Goal: Find specific page/section: Find specific page/section

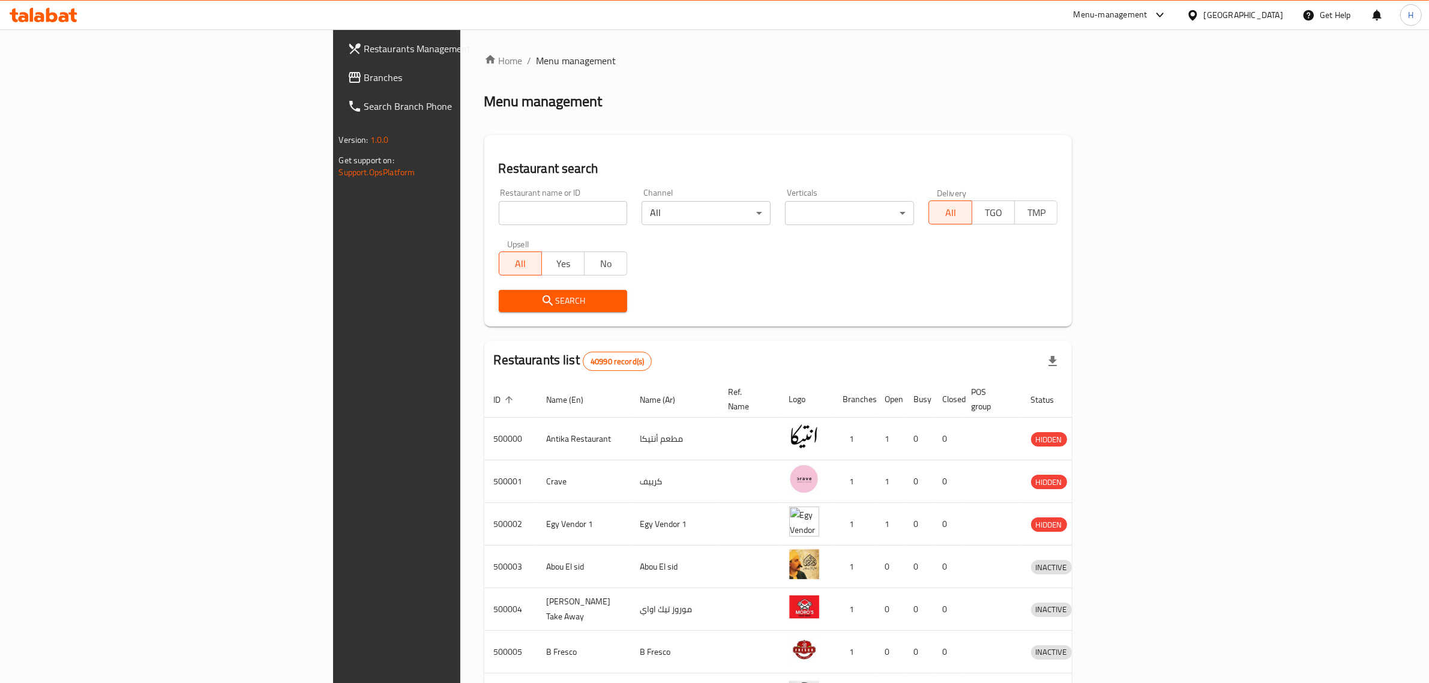
click at [364, 76] on span "Branches" at bounding box center [463, 77] width 198 height 14
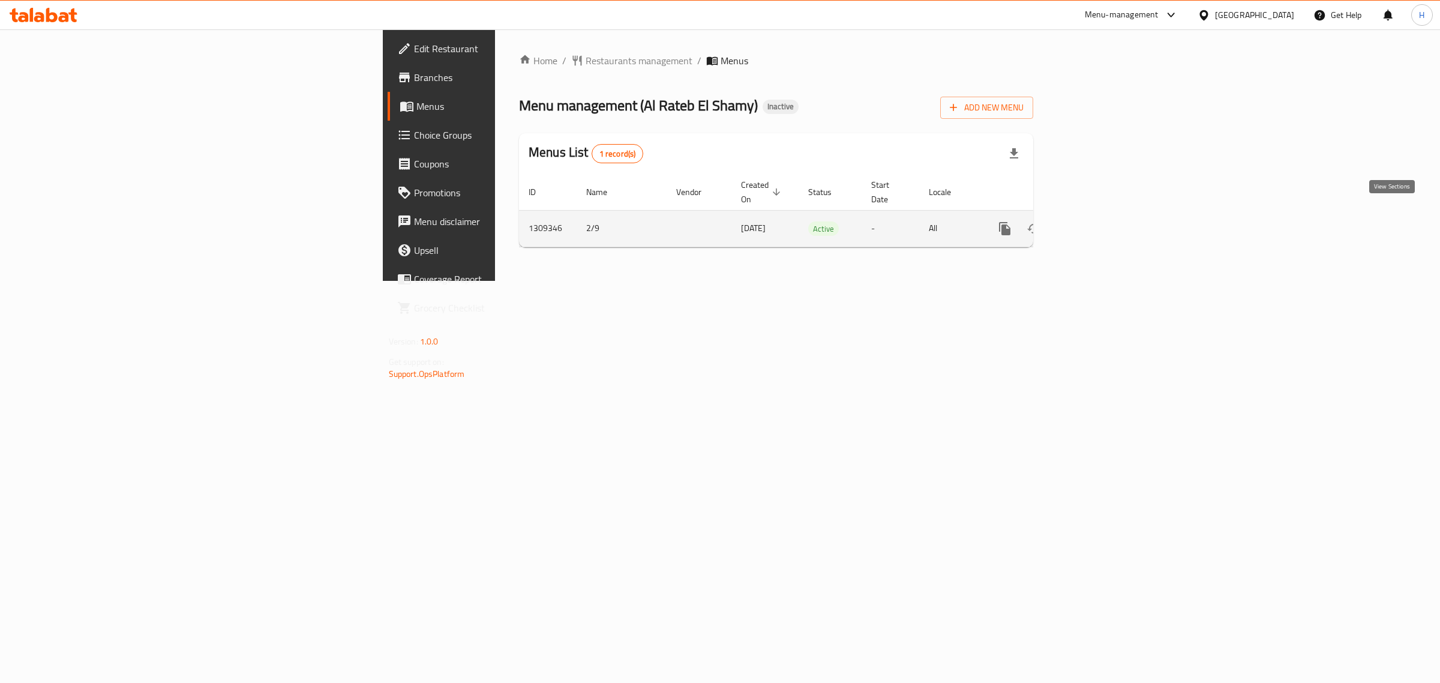
click at [1099, 221] on icon "enhanced table" at bounding box center [1091, 228] width 14 height 14
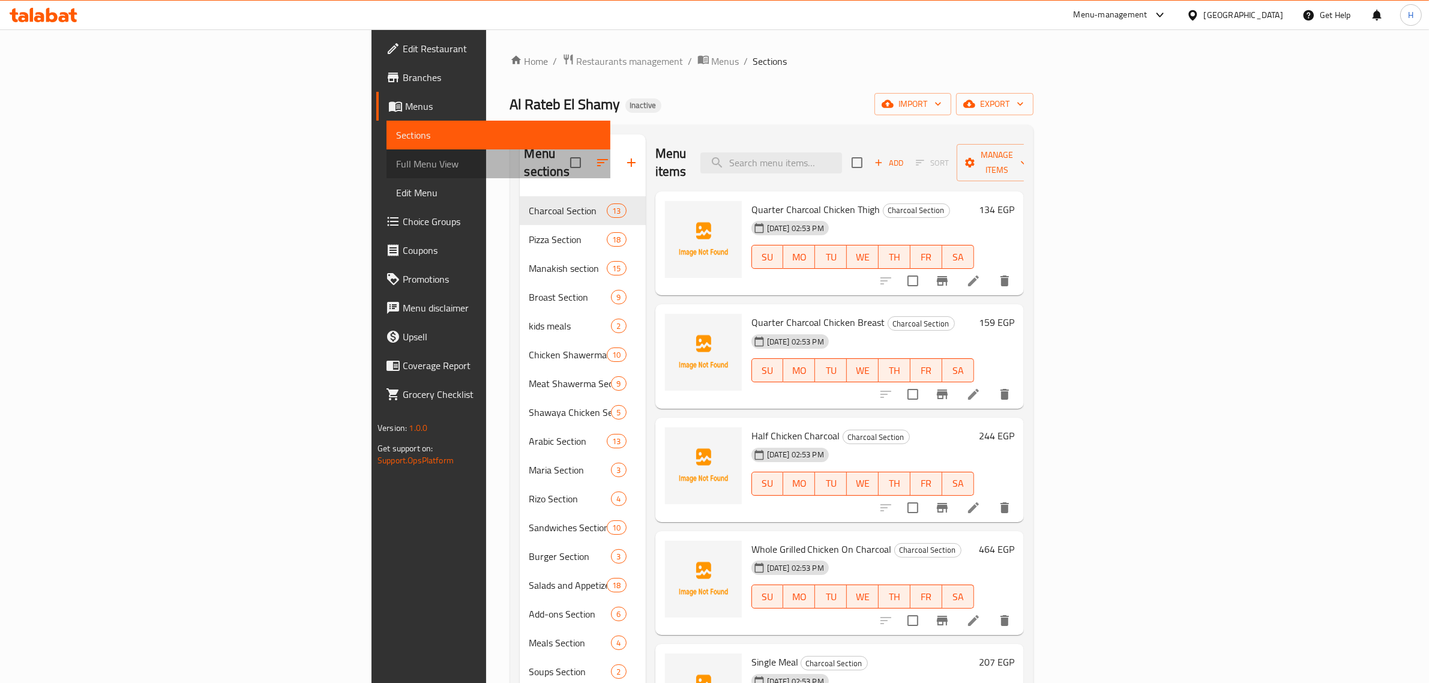
click at [386, 153] on link "Full Menu View" at bounding box center [498, 163] width 224 height 29
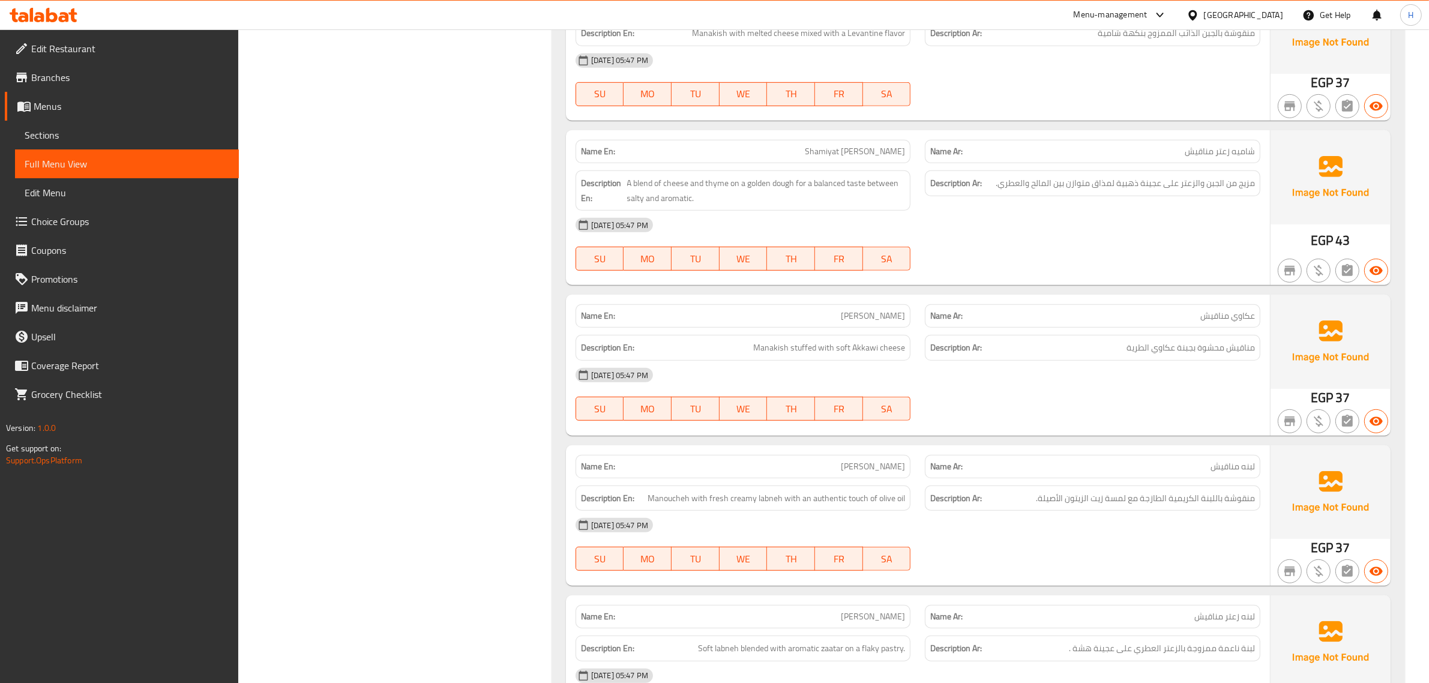
scroll to position [6583, 0]
